Goal: Task Accomplishment & Management: Manage account settings

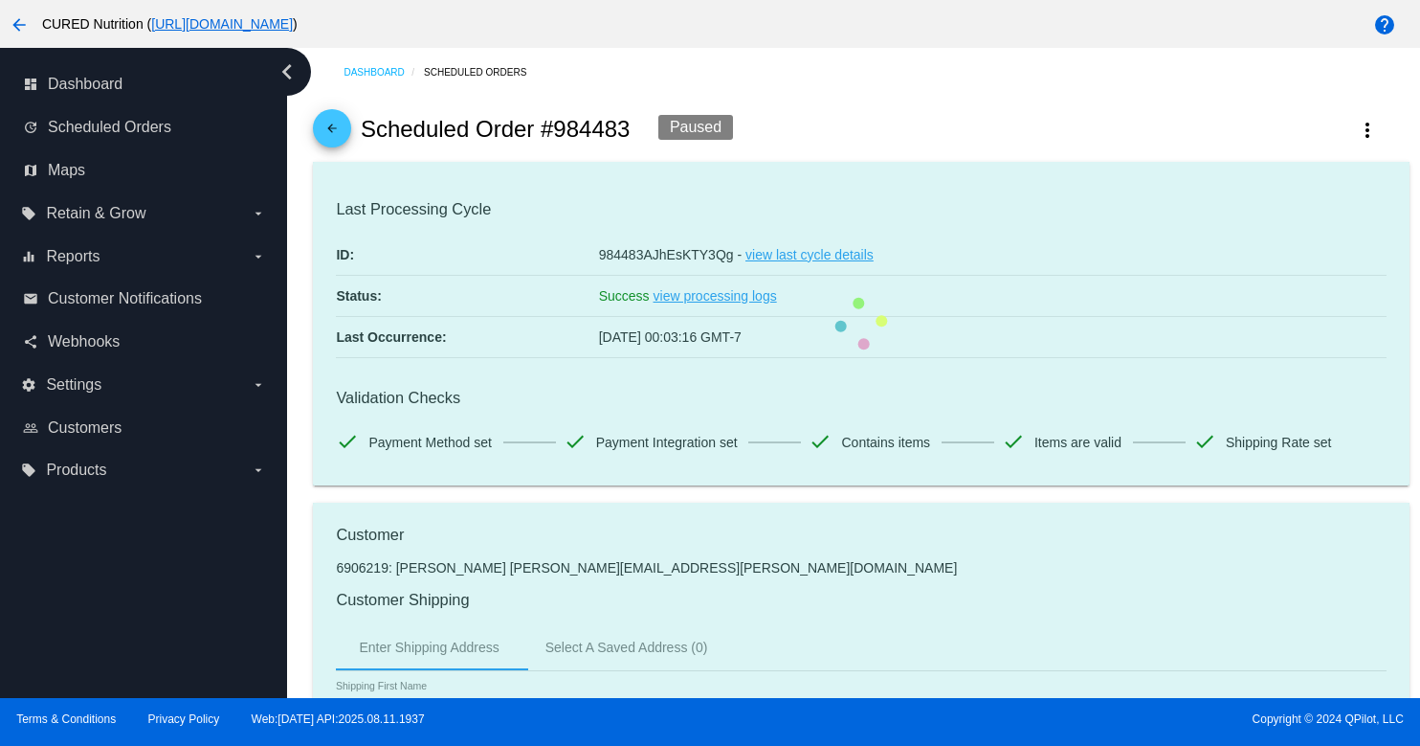
click at [330, 127] on mat-icon "arrow_back" at bounding box center [332, 133] width 23 height 23
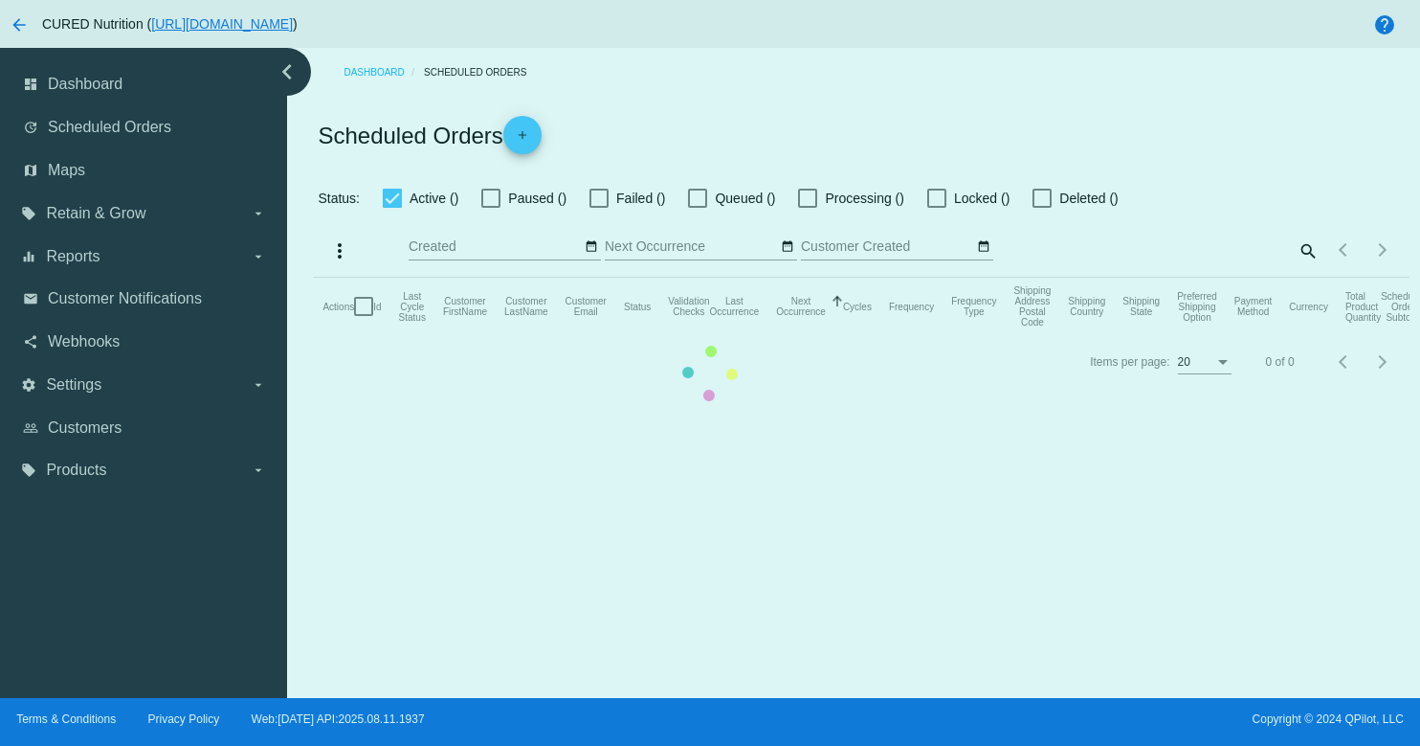
checkbox input "true"
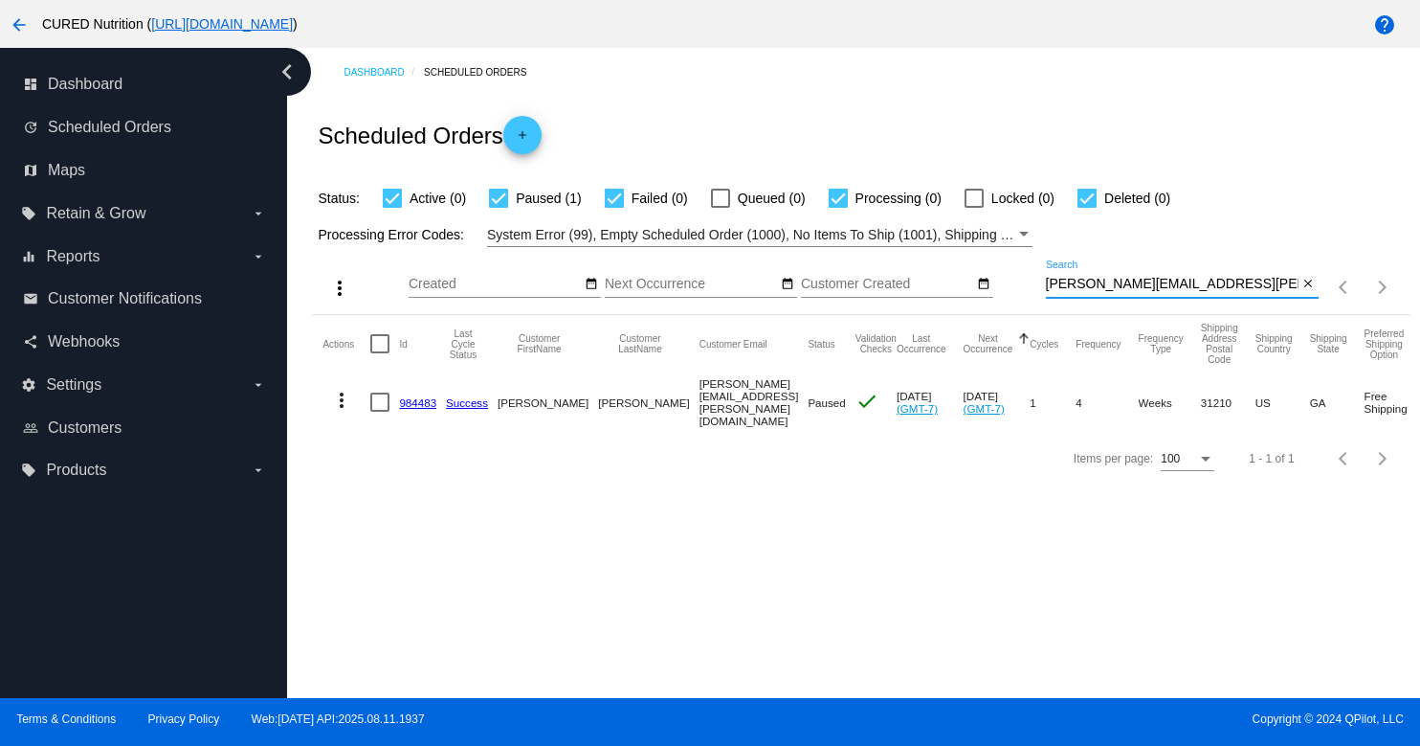
click at [1218, 286] on input "[PERSON_NAME][EMAIL_ADDRESS][PERSON_NAME][DOMAIN_NAME]" at bounding box center [1172, 284] width 253 height 15
paste input "[EMAIL_ADDRESS]"
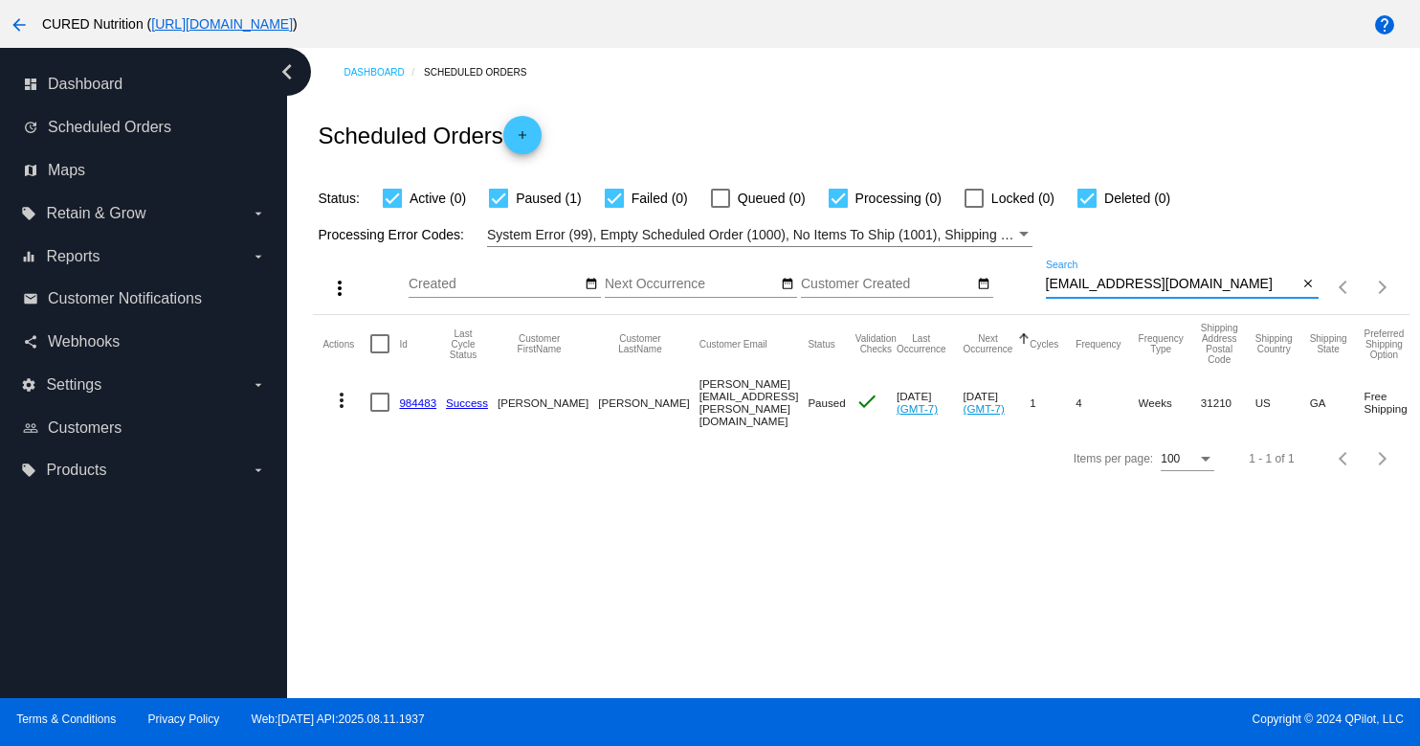
type input "[EMAIL_ADDRESS][DOMAIN_NAME]"
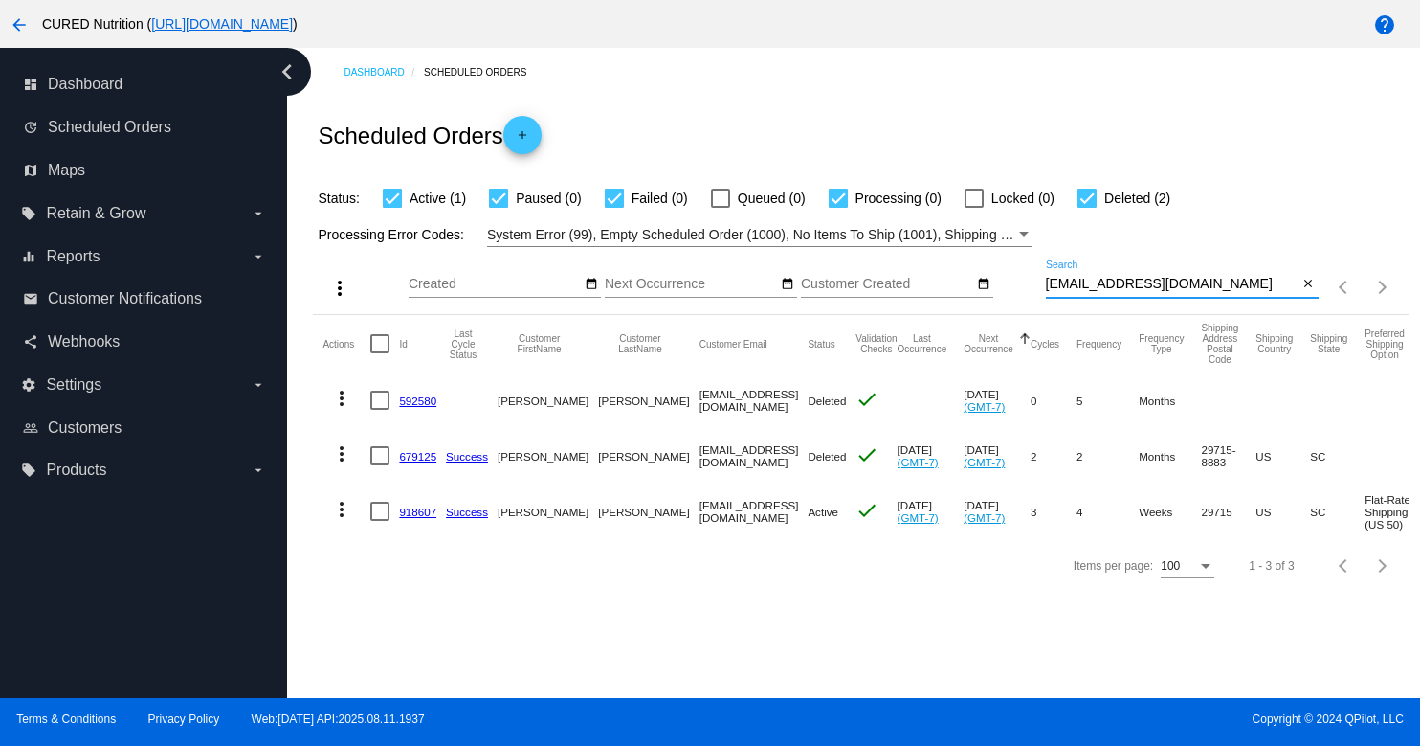
click at [416, 517] on link "918607" at bounding box center [417, 511] width 37 height 12
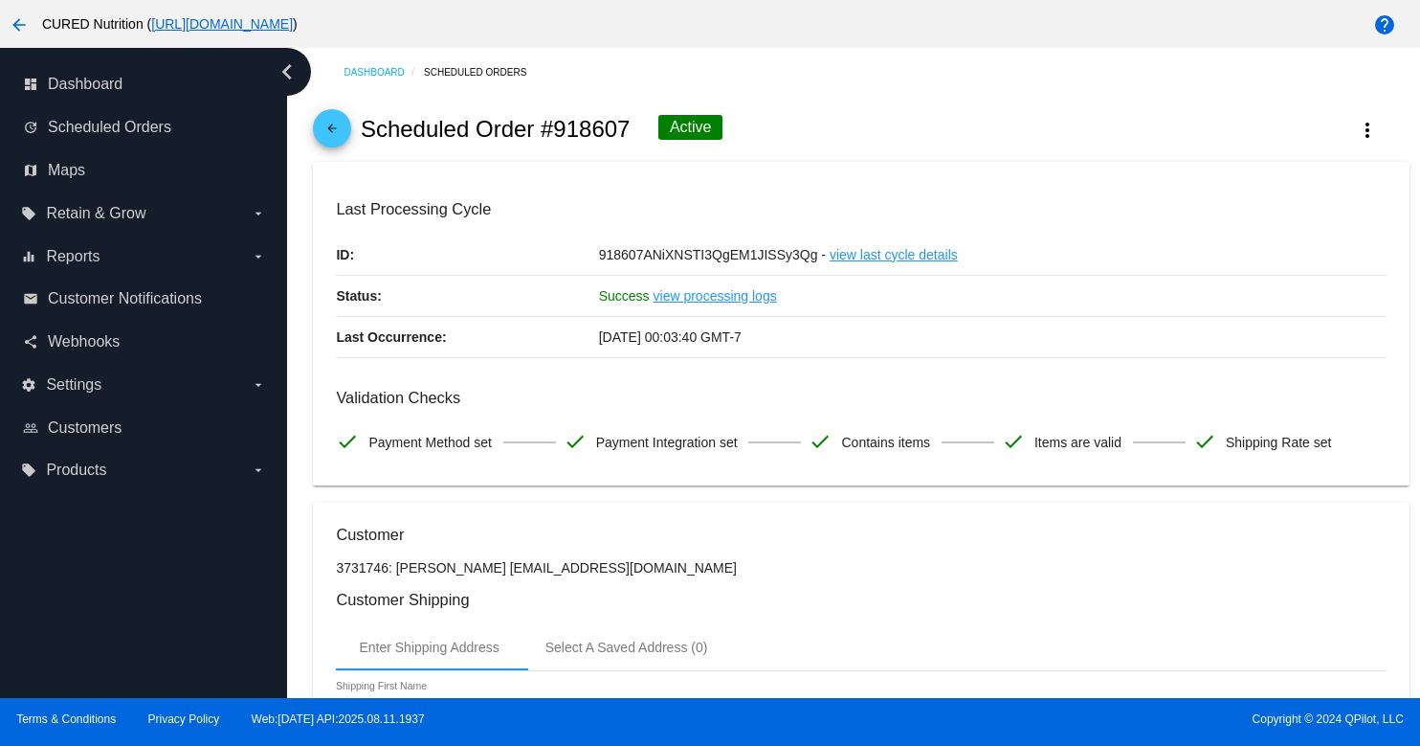
click at [346, 121] on link "arrow_back" at bounding box center [332, 128] width 38 height 38
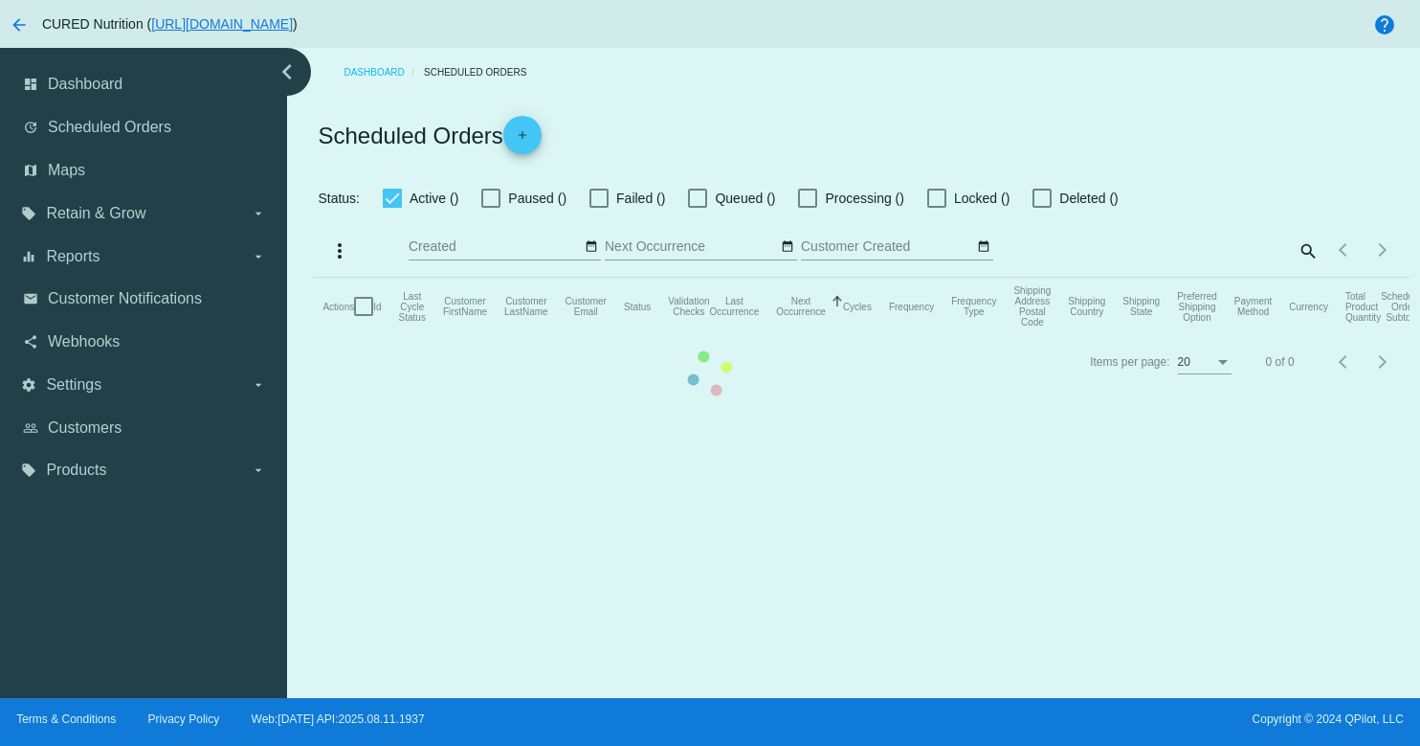
checkbox input "true"
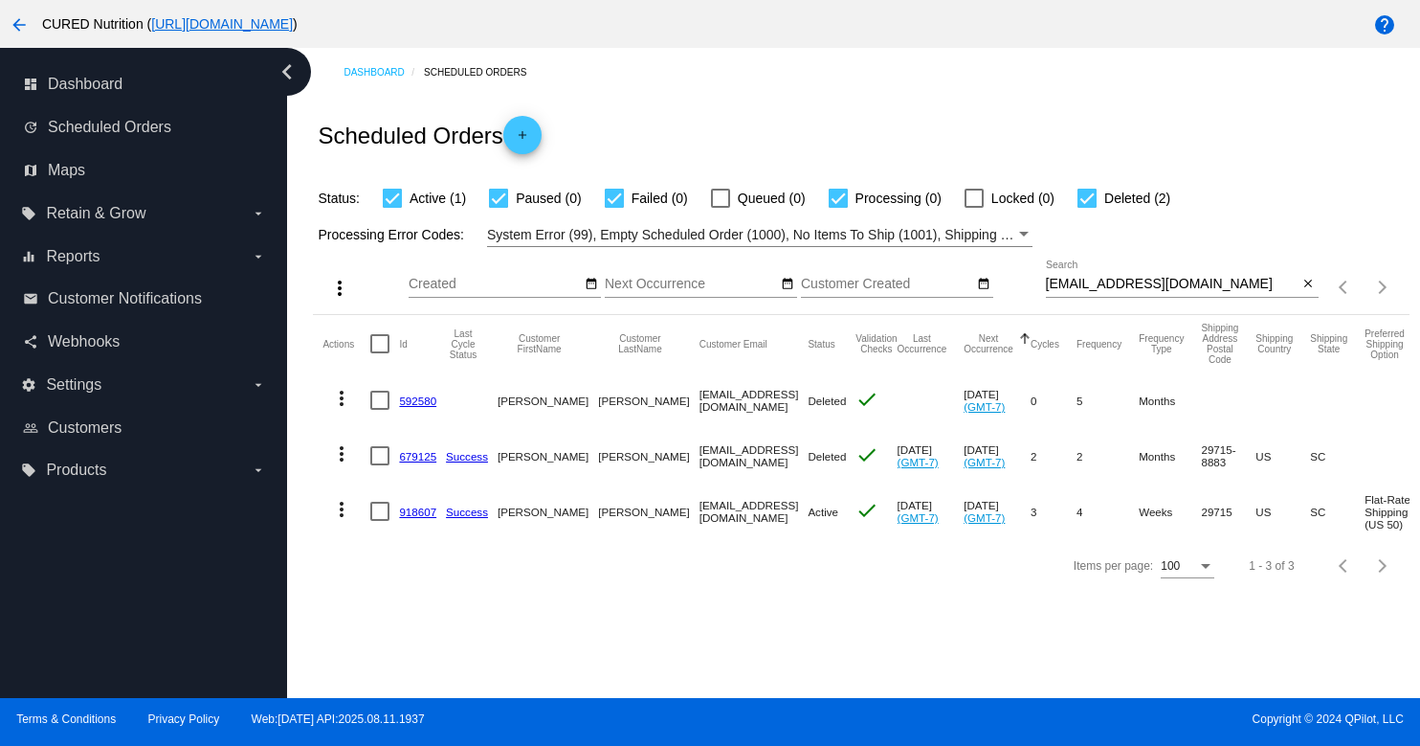
click at [1167, 285] on input "[EMAIL_ADDRESS][DOMAIN_NAME]" at bounding box center [1172, 284] width 253 height 15
paste input "sofimiz6"
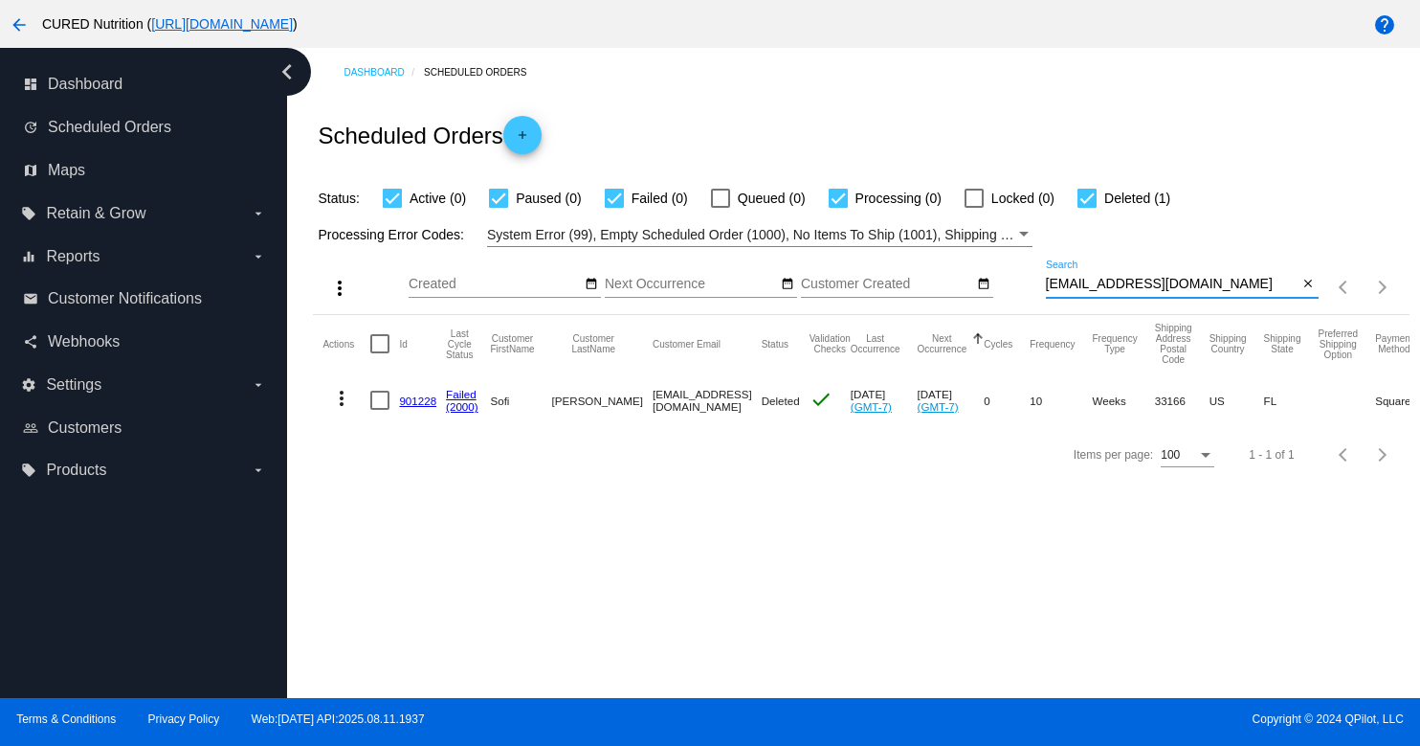
click at [1078, 279] on input "[EMAIL_ADDRESS][DOMAIN_NAME]" at bounding box center [1172, 284] width 253 height 15
click at [1099, 287] on input "[EMAIL_ADDRESS][DOMAIN_NAME]" at bounding box center [1172, 284] width 253 height 15
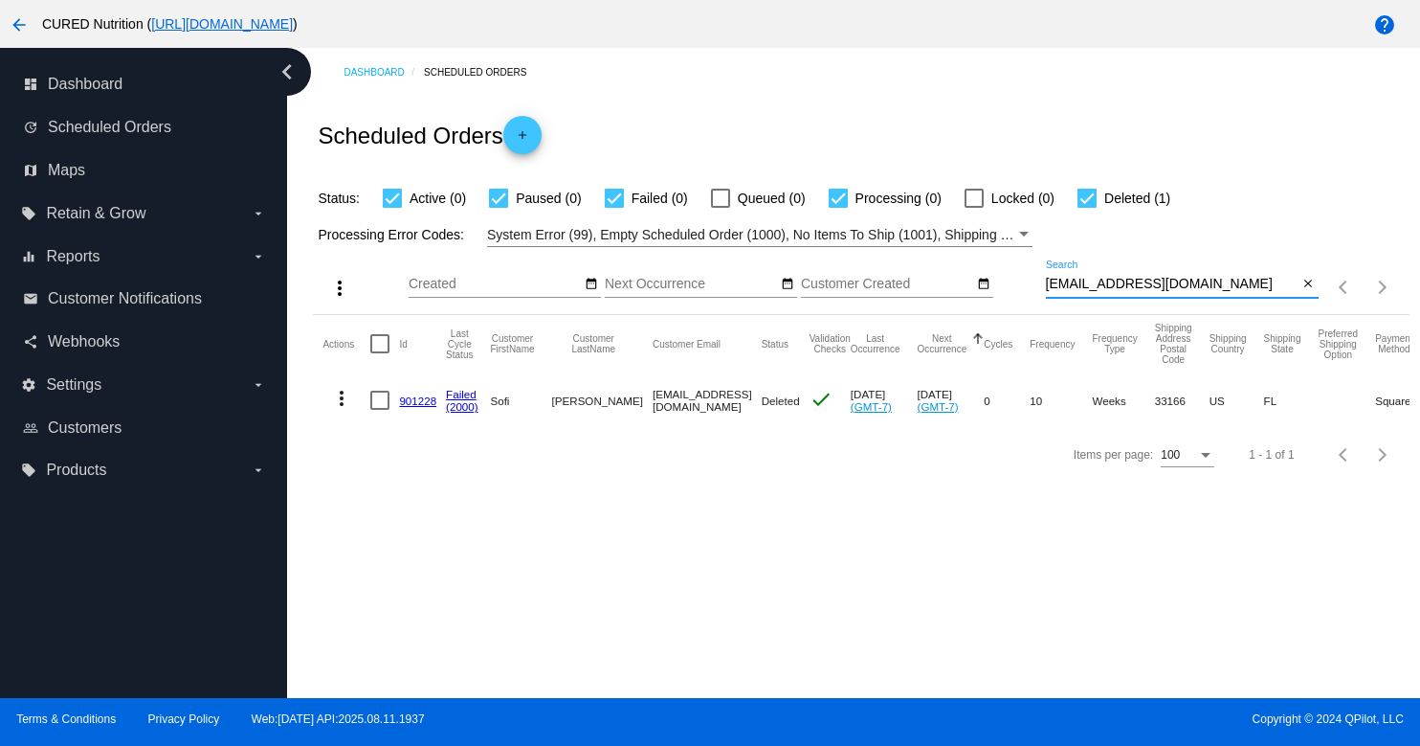
click at [1099, 287] on input "[EMAIL_ADDRESS][DOMAIN_NAME]" at bounding box center [1172, 284] width 253 height 15
click at [1150, 282] on input "[EMAIL_ADDRESS][DOMAIN_NAME]" at bounding box center [1172, 284] width 253 height 15
paste input "heenab2"
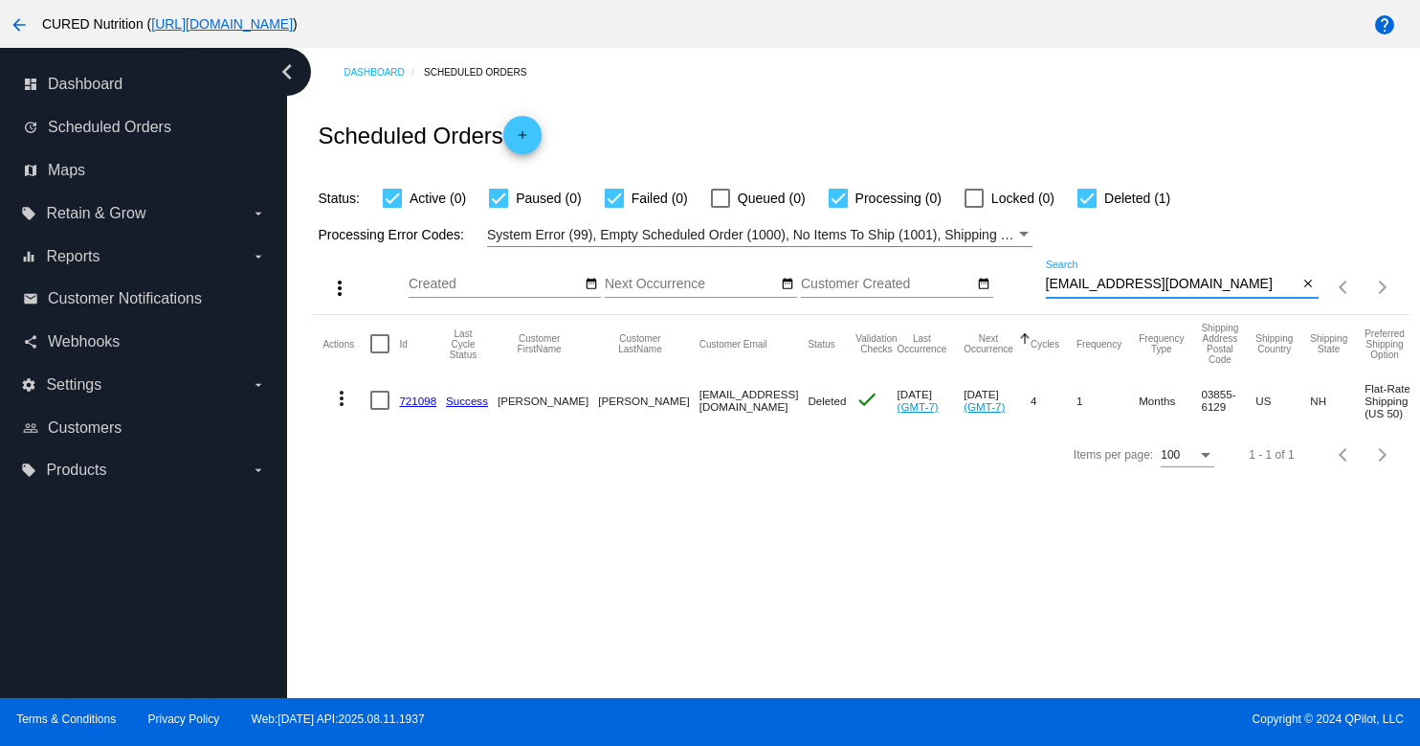
type input "[EMAIL_ADDRESS][DOMAIN_NAME]"
click at [409, 397] on link "721098" at bounding box center [417, 400] width 37 height 12
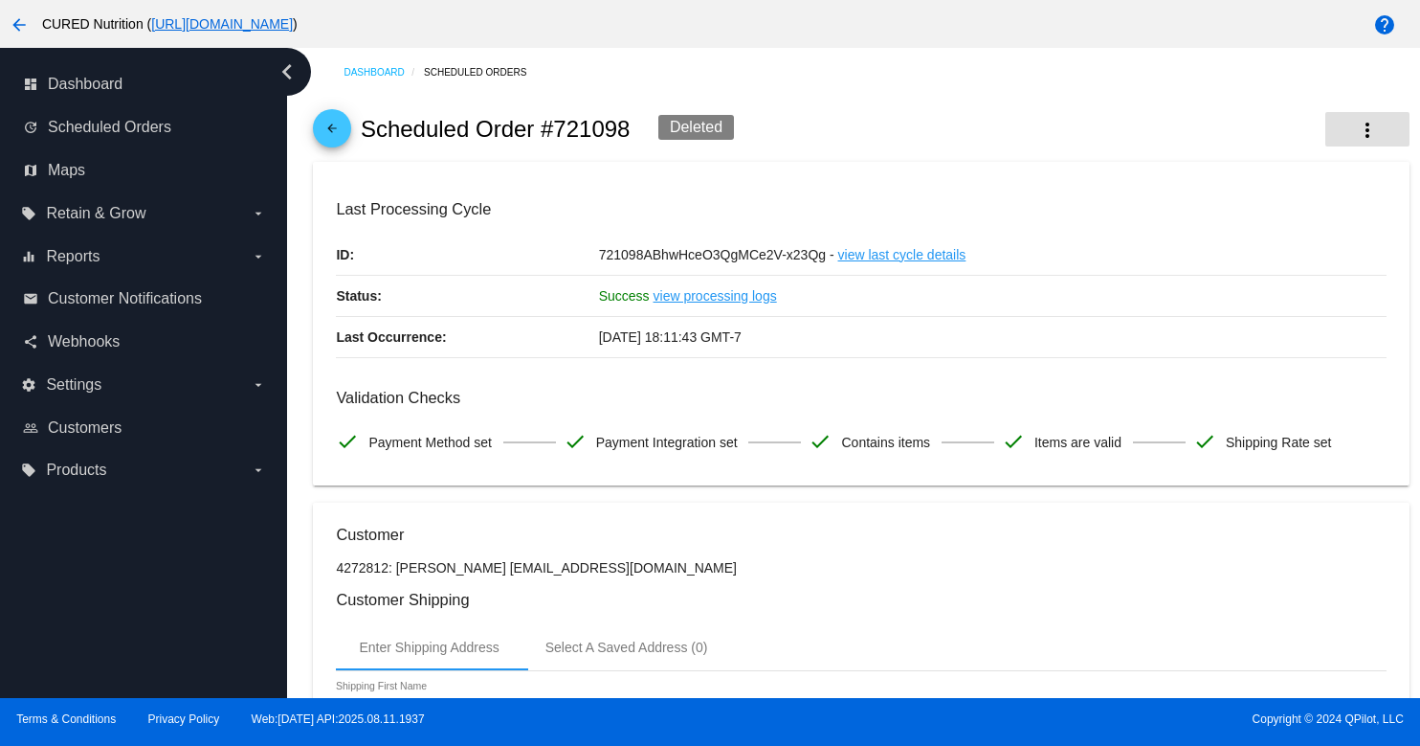
click at [1355, 134] on button "more_vert" at bounding box center [1368, 129] width 84 height 34
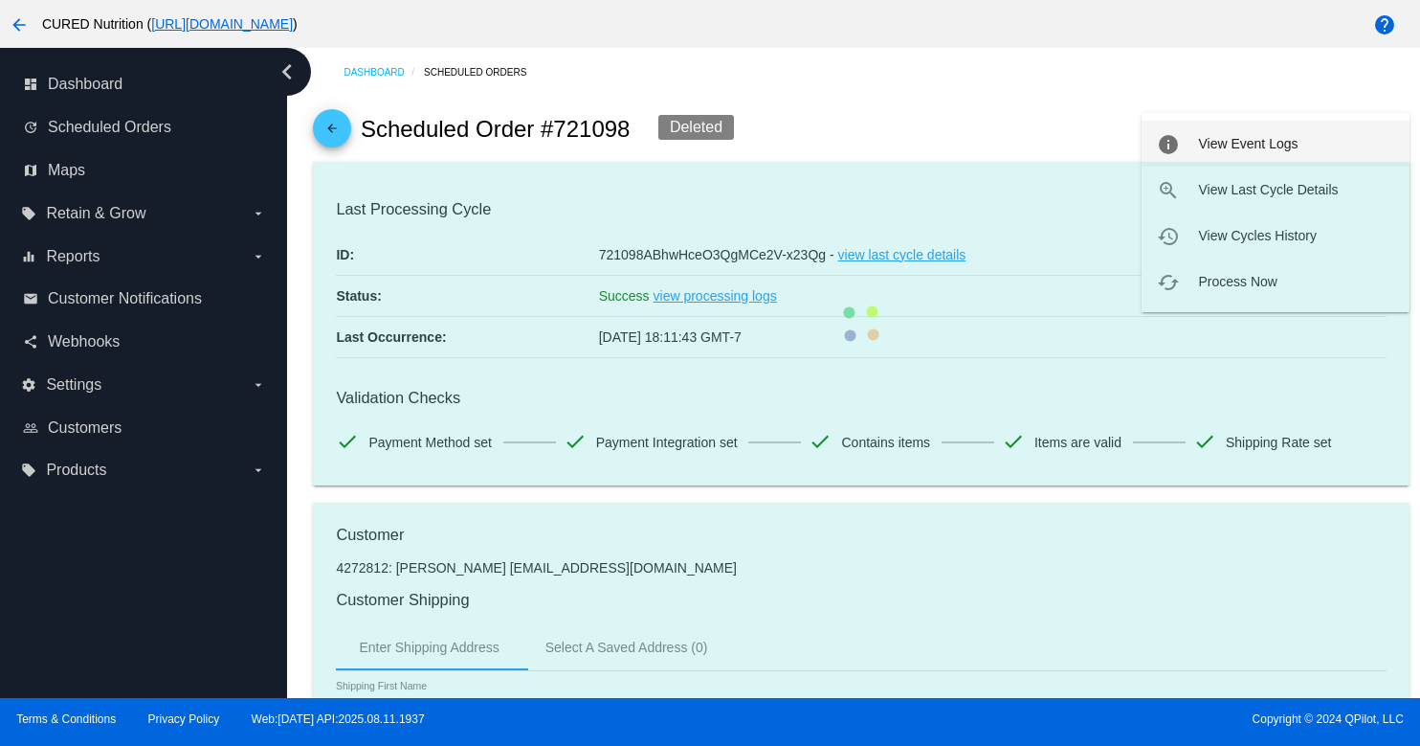
click at [1249, 132] on button "info View Event Logs" at bounding box center [1276, 144] width 268 height 46
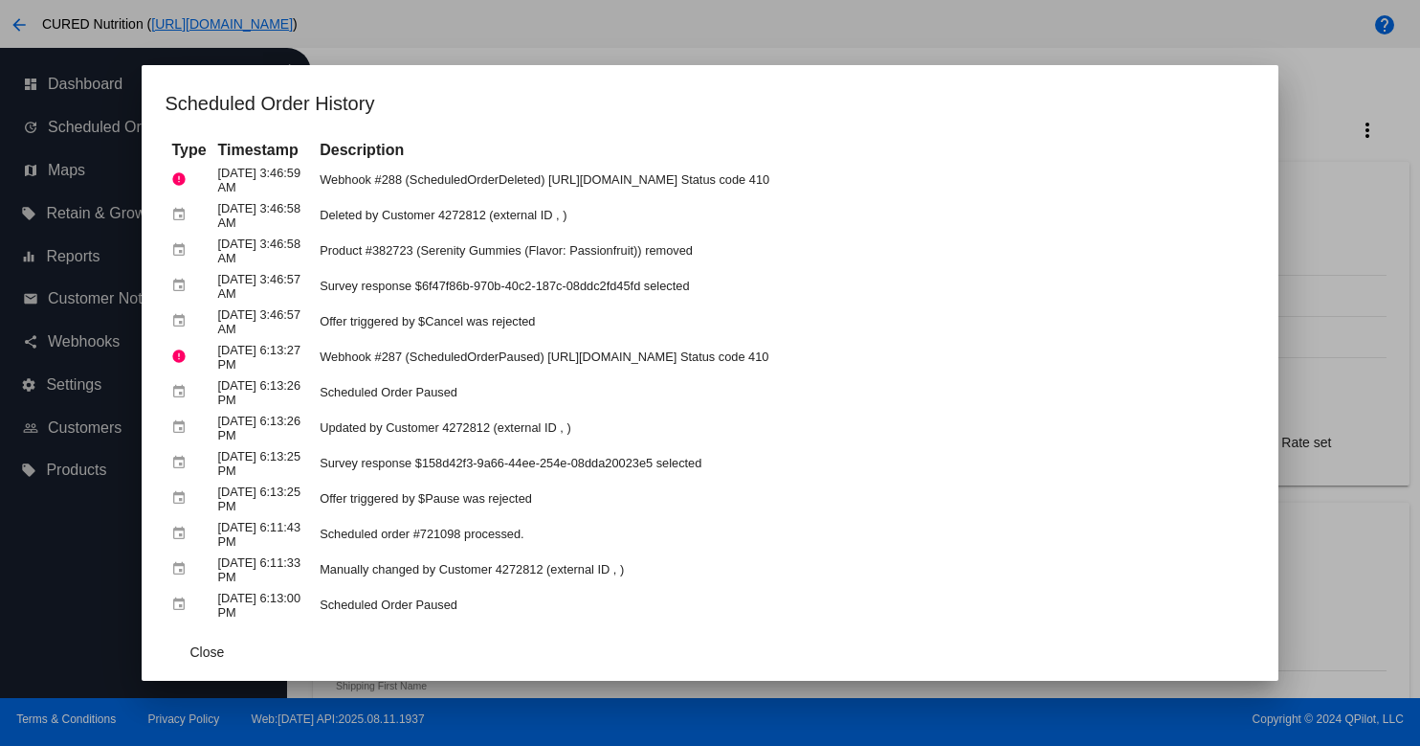
click at [1342, 144] on div at bounding box center [710, 373] width 1420 height 746
